Goal: Subscribe to service/newsletter

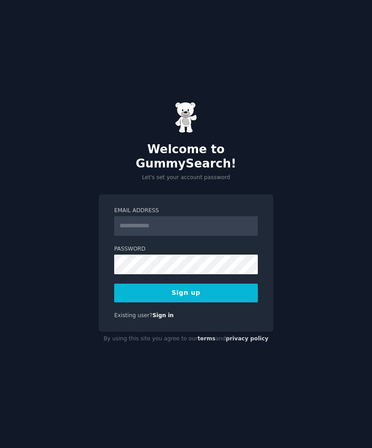
click at [199, 218] on input "Email Address" at bounding box center [186, 226] width 144 height 20
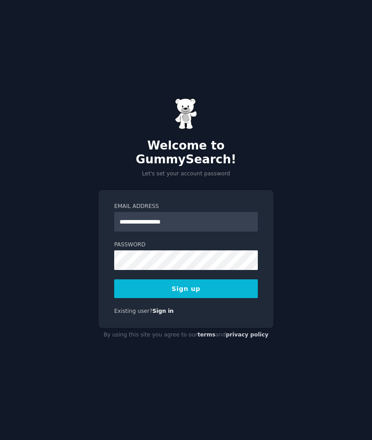
click at [206, 213] on input "**********" at bounding box center [186, 222] width 144 height 20
type input "**********"
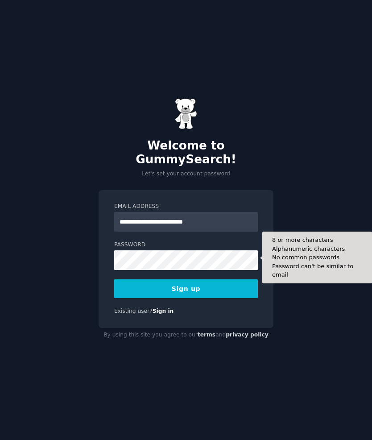
click at [237, 283] on button "Sign up" at bounding box center [186, 289] width 144 height 19
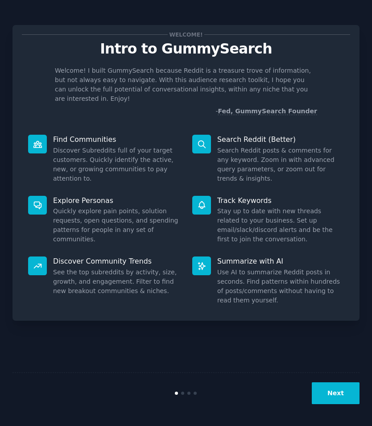
click at [340, 401] on button "Next" at bounding box center [336, 394] width 48 height 22
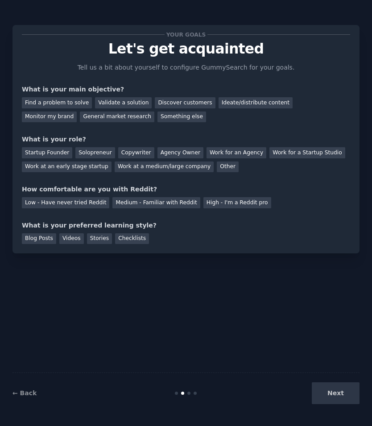
click at [68, 100] on div "Find a problem to solve" at bounding box center [57, 102] width 70 height 11
click at [130, 99] on div "Validate a solution" at bounding box center [123, 102] width 57 height 11
click at [75, 105] on div "Find a problem to solve" at bounding box center [57, 102] width 70 height 11
click at [58, 154] on div "Startup Founder" at bounding box center [47, 152] width 50 height 11
click at [95, 157] on div "Solopreneur" at bounding box center [94, 152] width 39 height 11
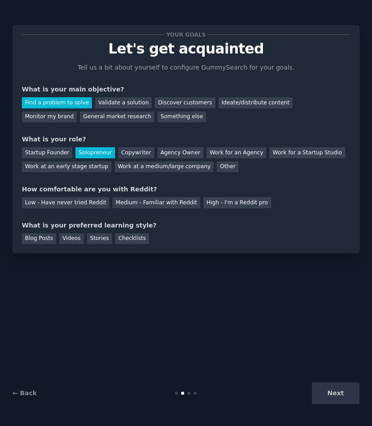
click at [161, 199] on div "Medium - Familiar with Reddit" at bounding box center [157, 202] width 88 height 11
click at [76, 241] on div "Videos" at bounding box center [71, 239] width 25 height 11
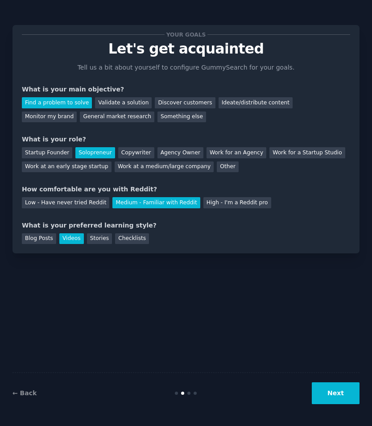
click at [330, 391] on button "Next" at bounding box center [336, 394] width 48 height 22
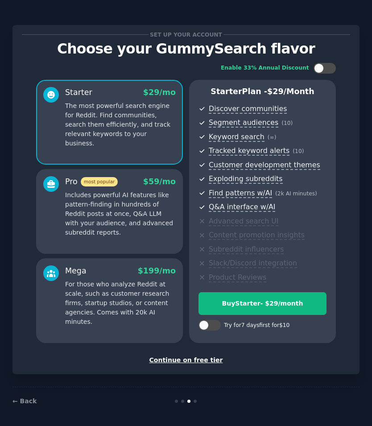
click at [171, 357] on div "Continue on free tier" at bounding box center [186, 360] width 329 height 9
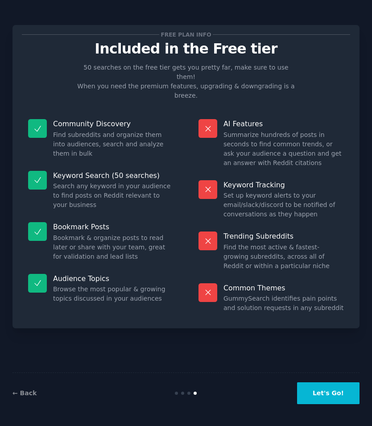
click at [335, 391] on button "Let's Go!" at bounding box center [328, 394] width 63 height 22
